Goal: Navigation & Orientation: Find specific page/section

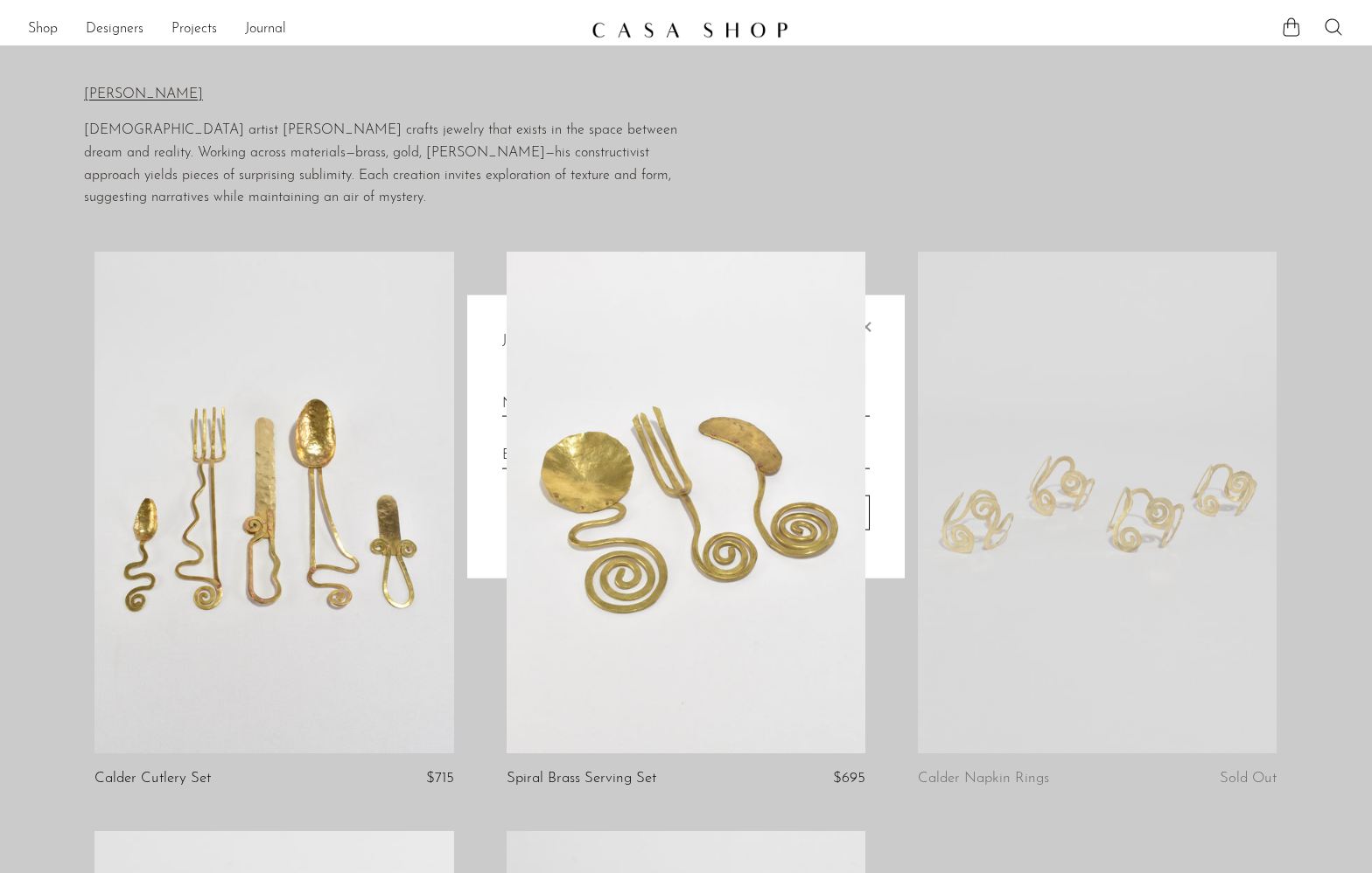
click at [38, 27] on body "Shop Featured New Arrivals Bestsellers" at bounding box center [686, 841] width 1372 height 1681
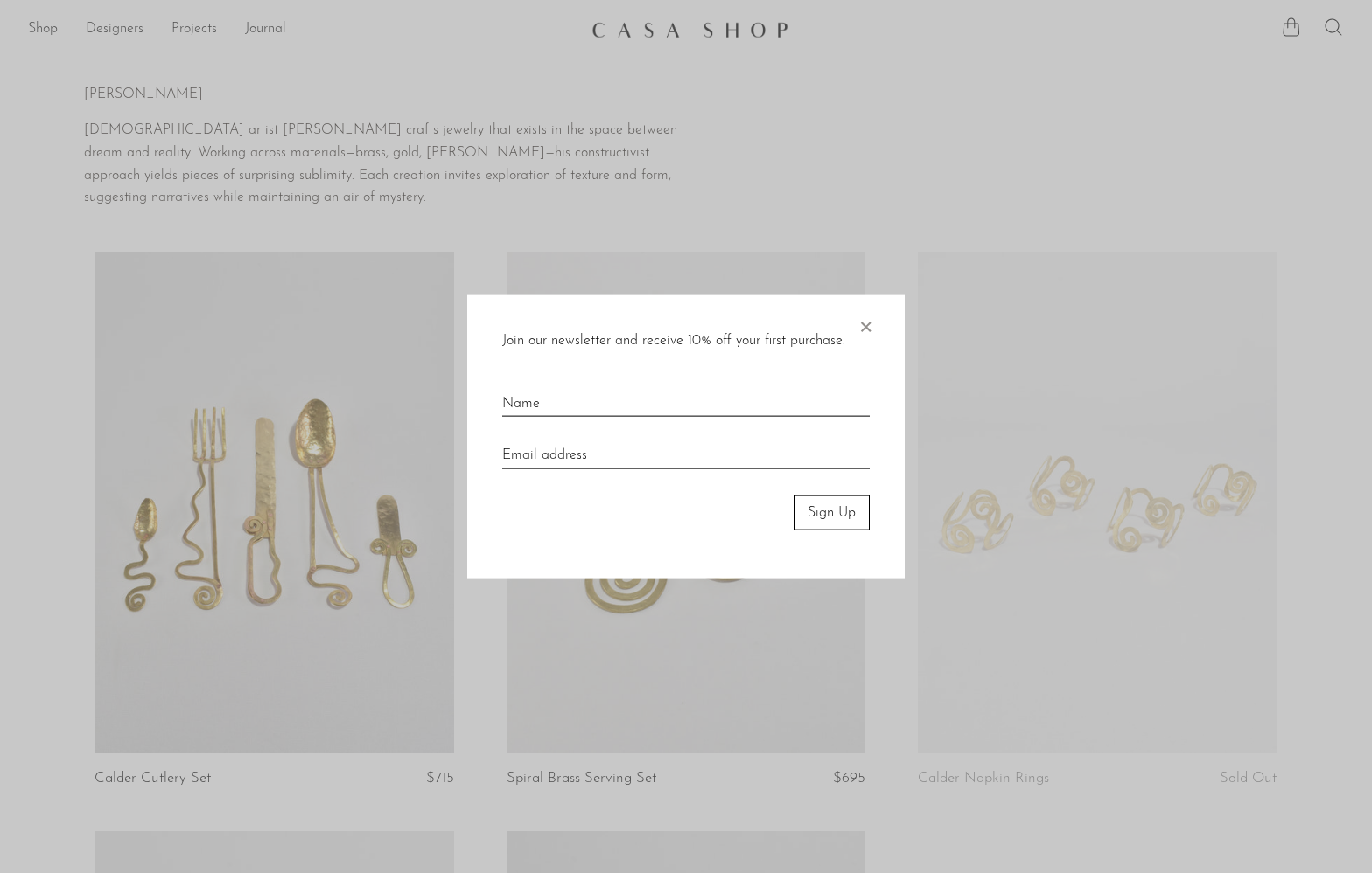
click at [859, 320] on span "×" at bounding box center [865, 322] width 17 height 56
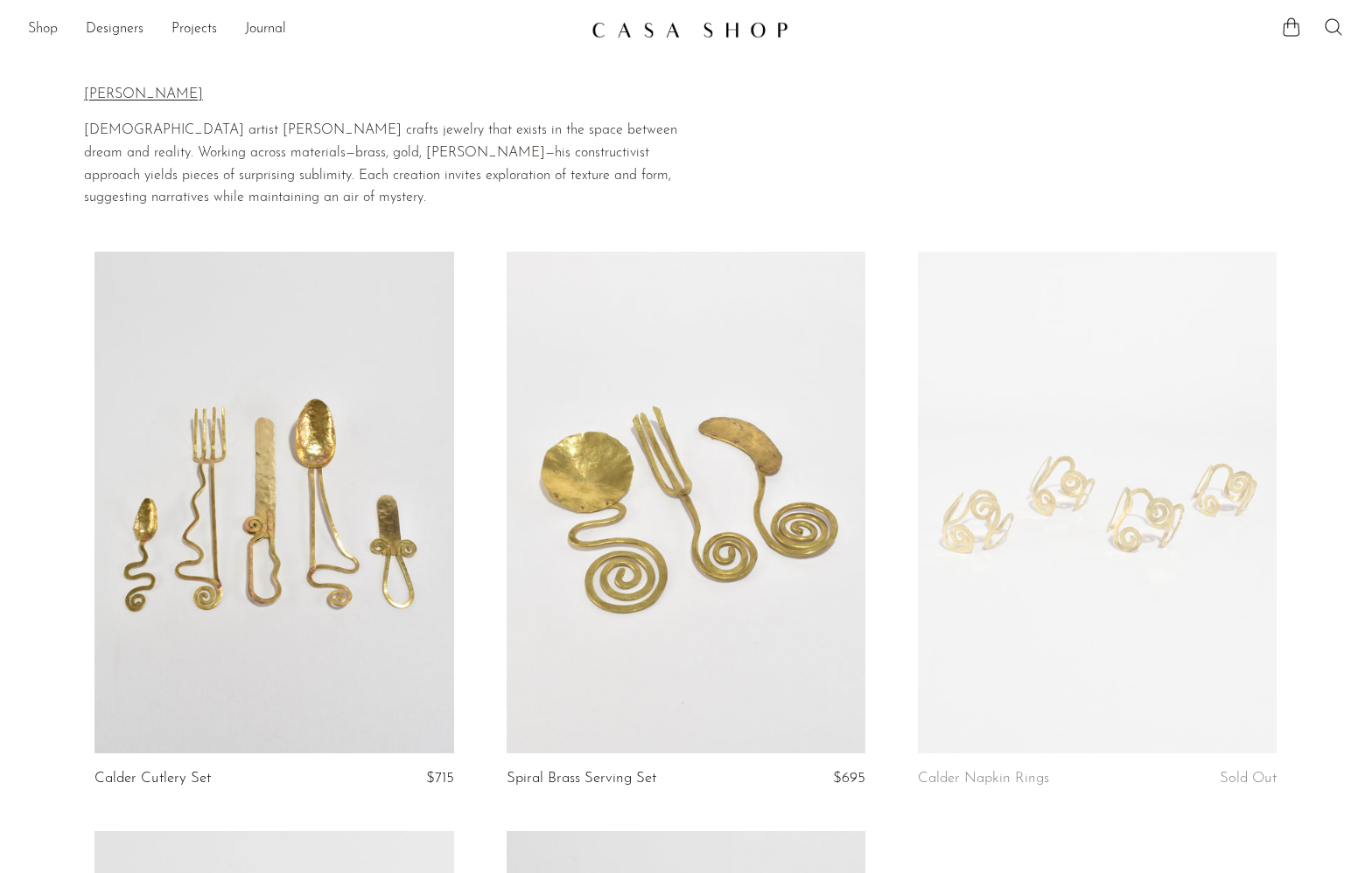
click at [29, 26] on link "Shop" at bounding box center [42, 29] width 29 height 23
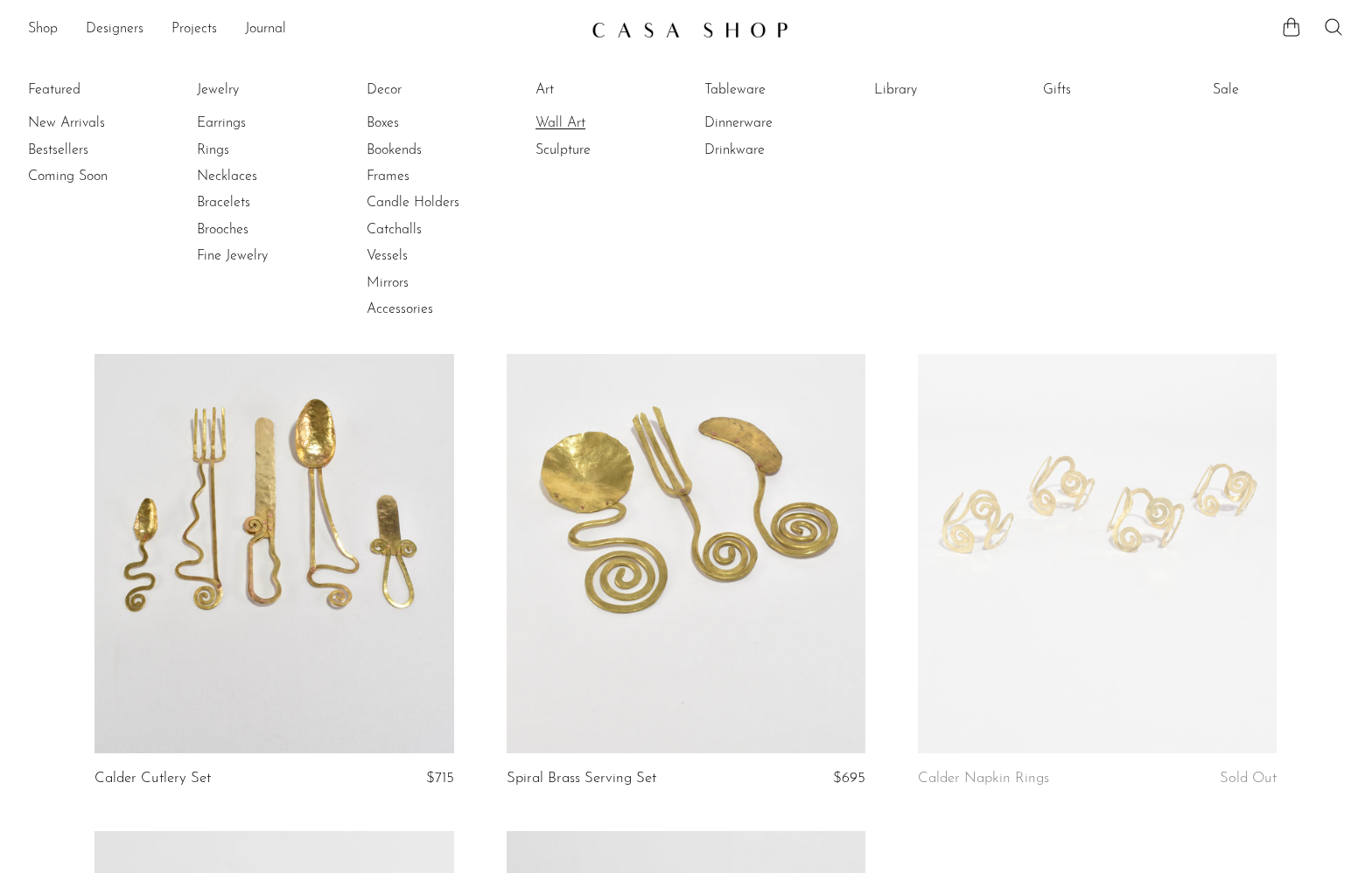
click at [559, 121] on link "Wall Art" at bounding box center [601, 124] width 131 height 19
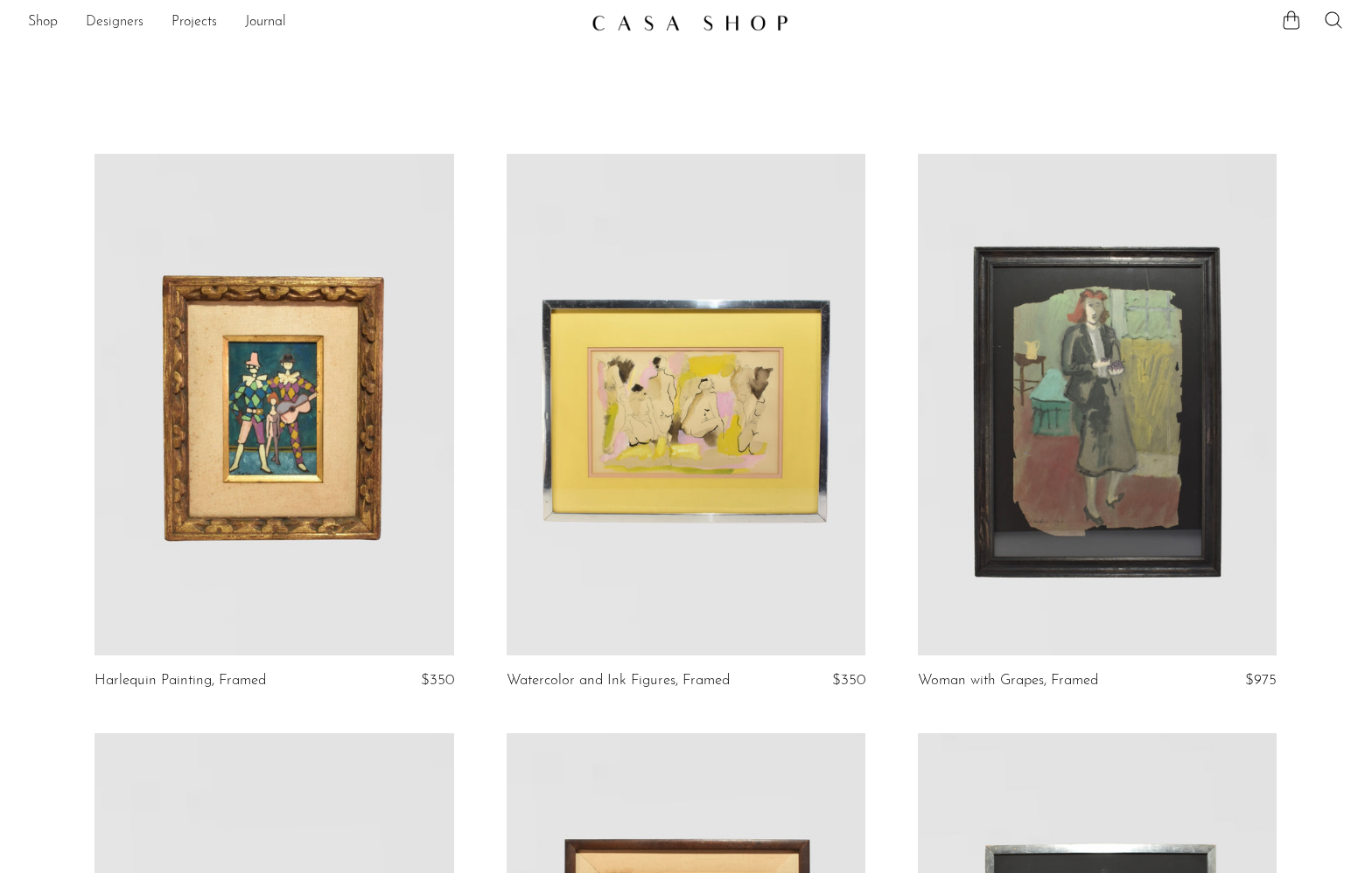
scroll to position [10, 0]
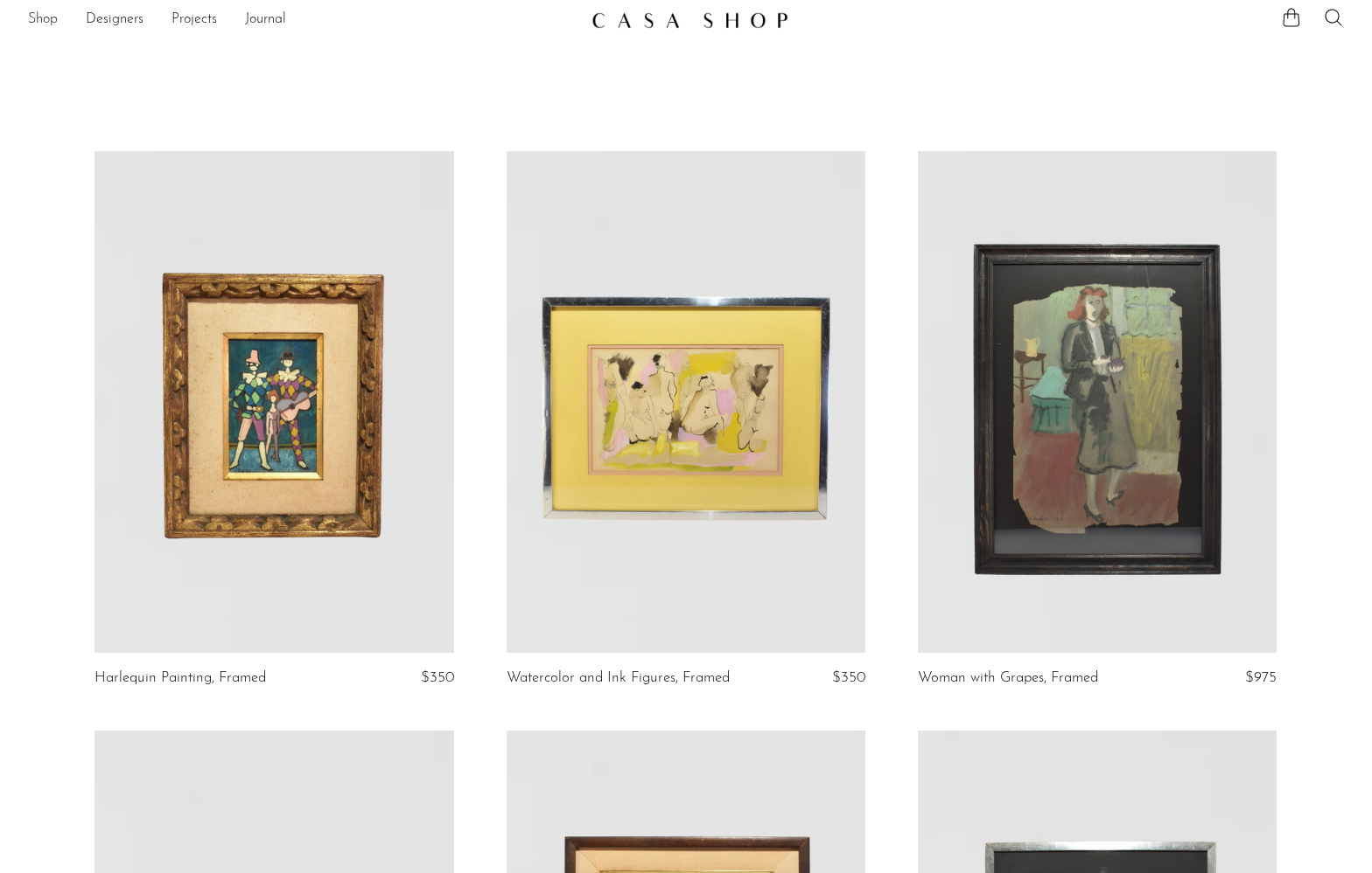
click at [42, 22] on link "Shop" at bounding box center [42, 20] width 29 height 23
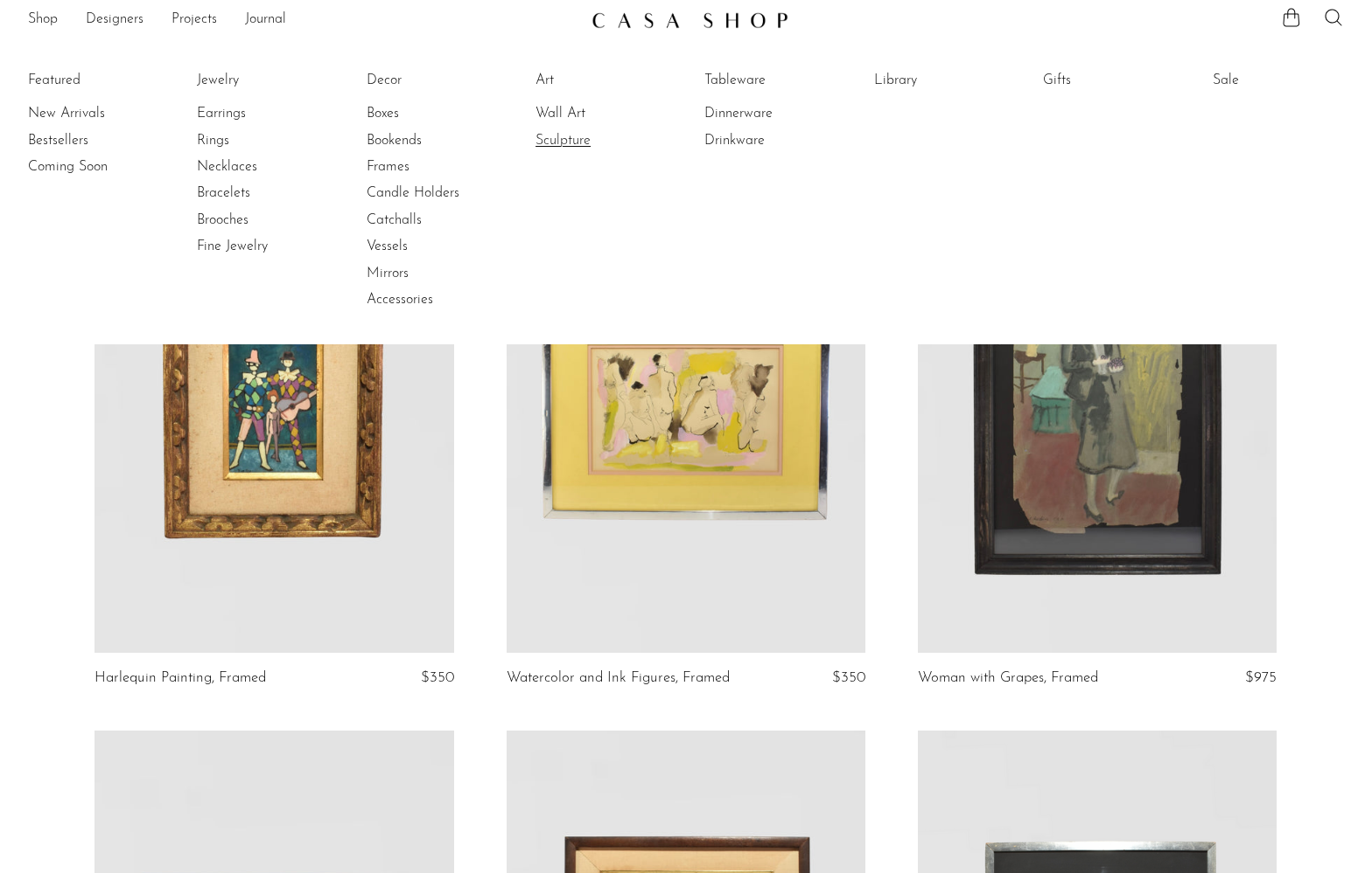
click at [578, 136] on link "Sculpture" at bounding box center [601, 141] width 131 height 19
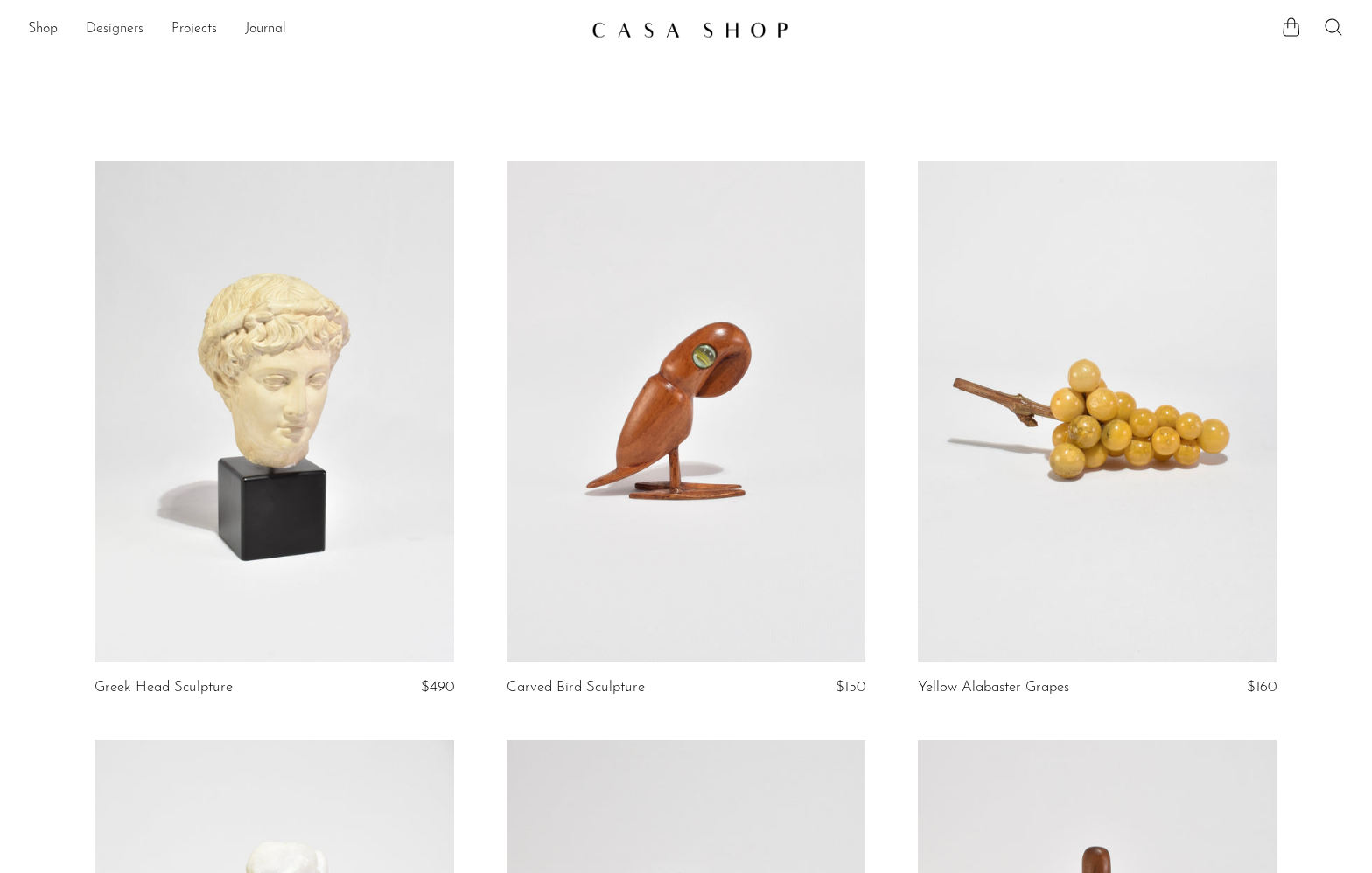
click at [105, 28] on link "Designers" at bounding box center [114, 29] width 58 height 23
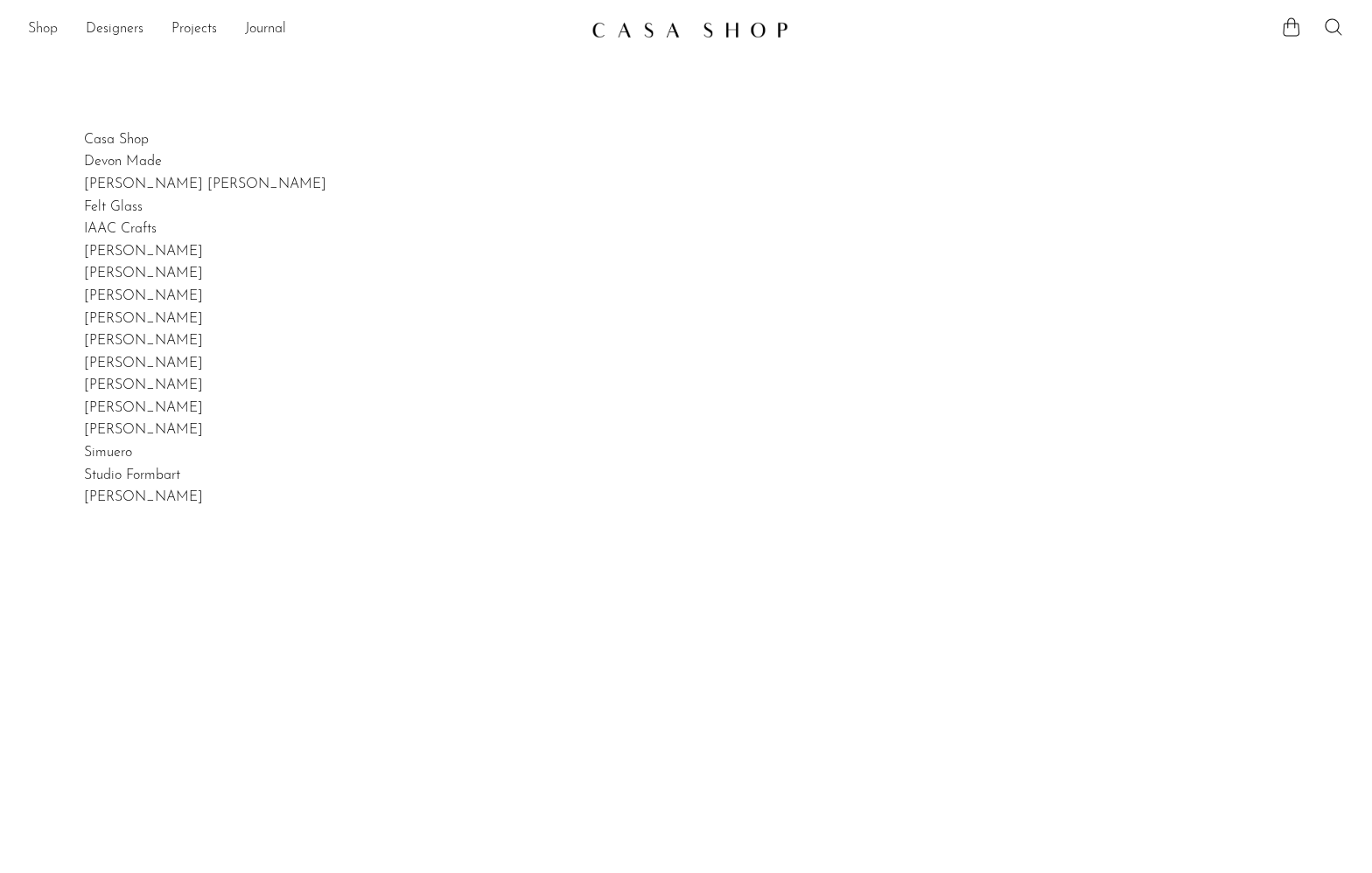
click at [54, 29] on link "Shop" at bounding box center [42, 29] width 29 height 23
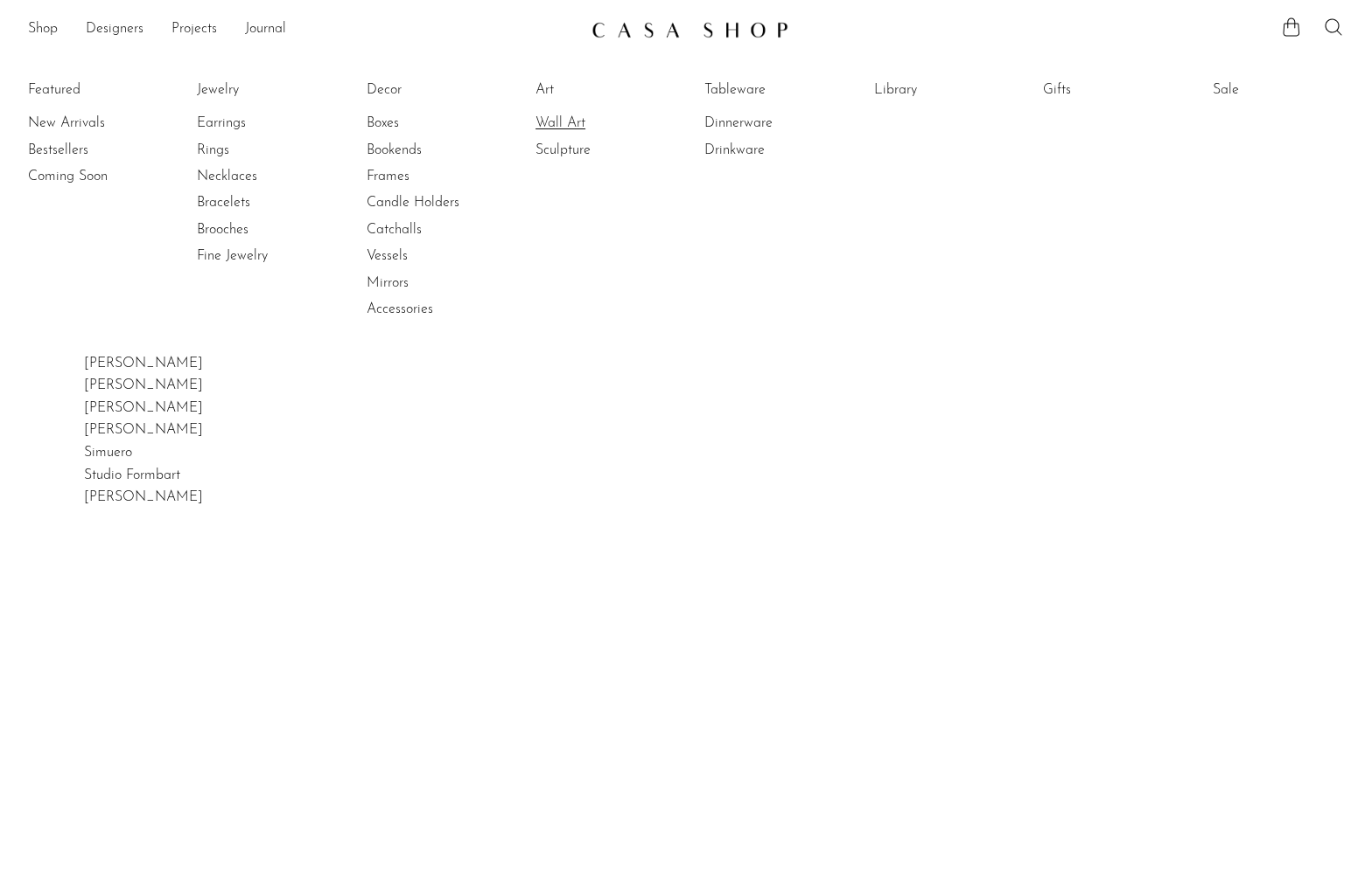
click at [571, 117] on link "Wall Art" at bounding box center [601, 124] width 131 height 19
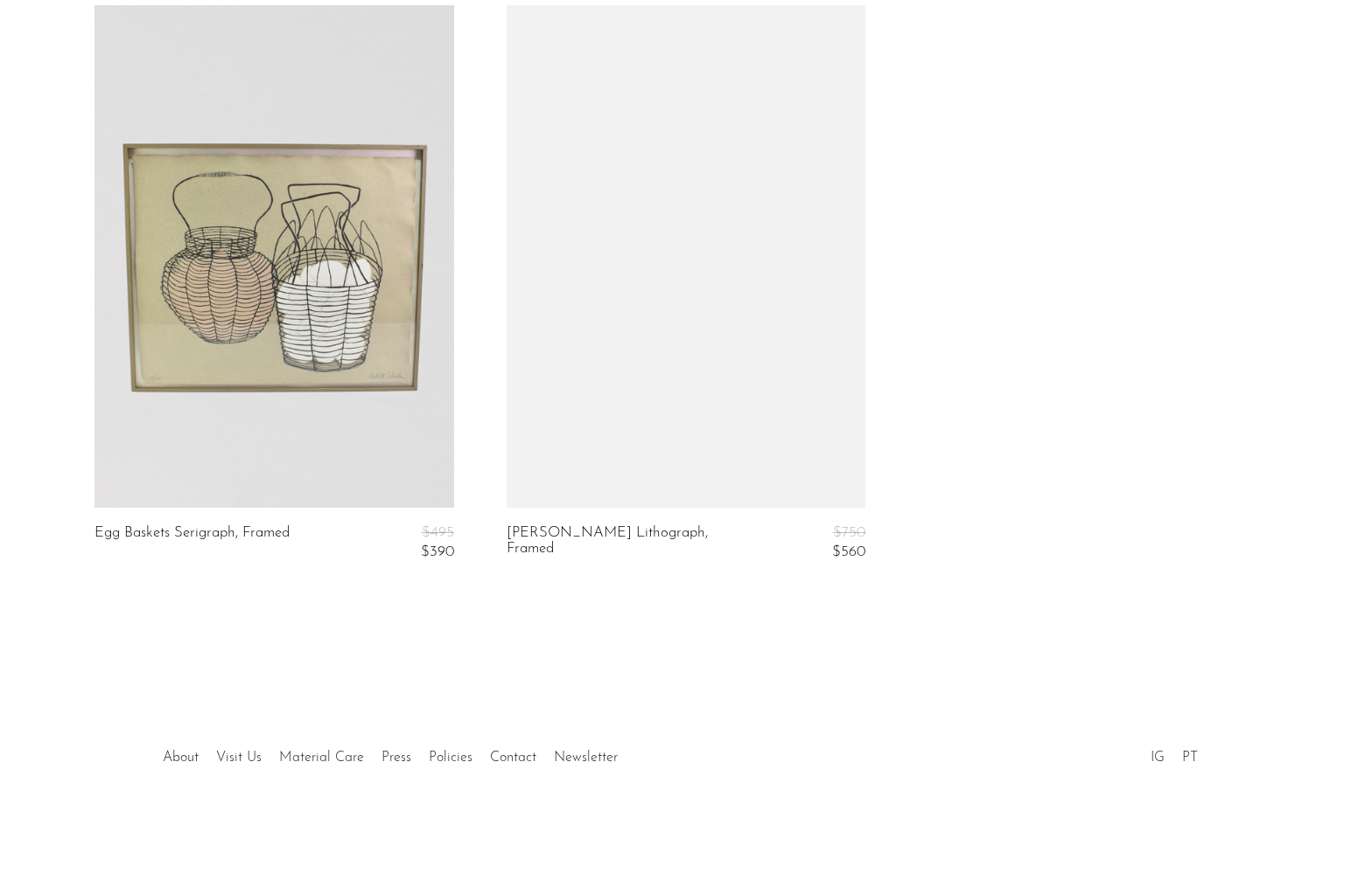
scroll to position [1910, 0]
